Goal: Task Accomplishment & Management: Manage account settings

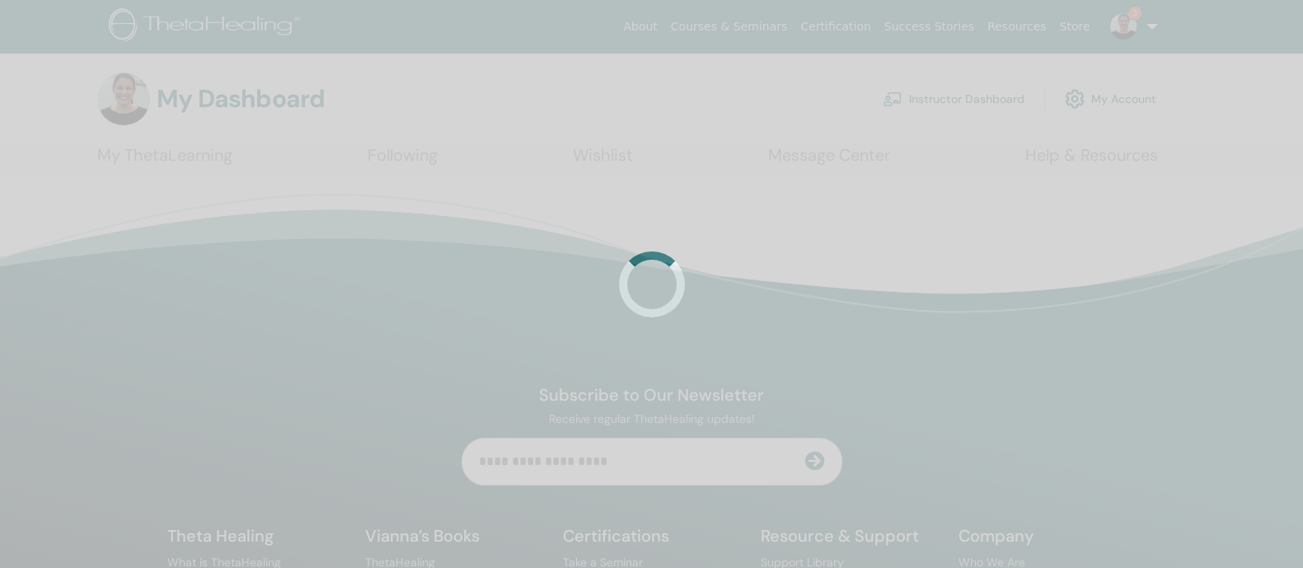
scroll to position [97262, 0]
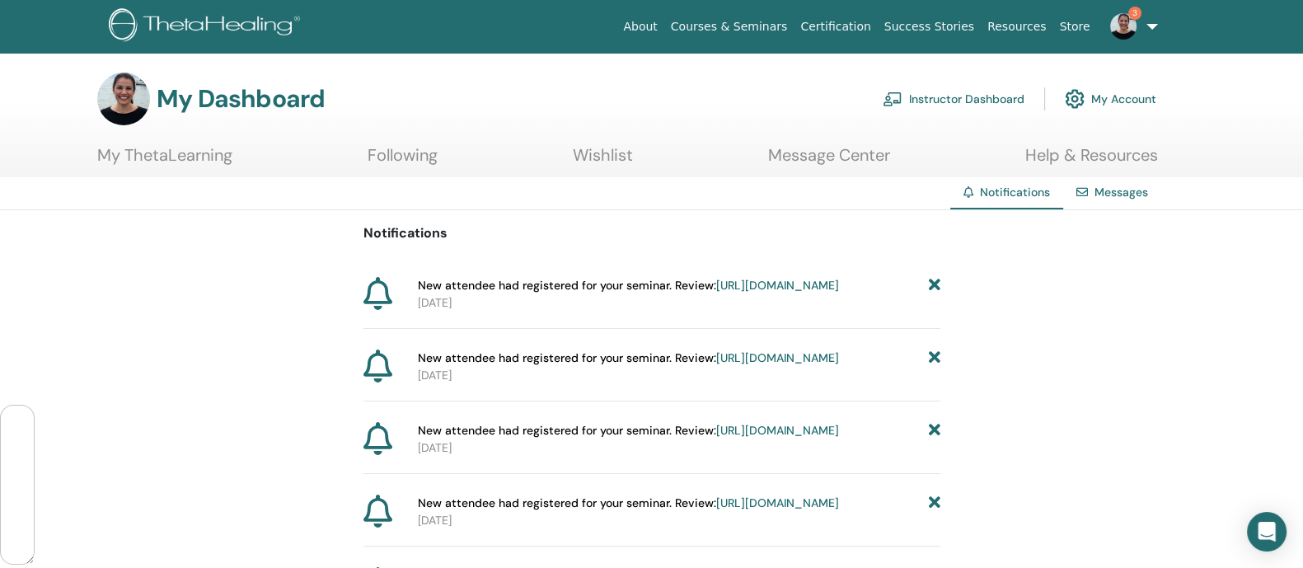
click at [964, 93] on link "Instructor Dashboard" at bounding box center [954, 99] width 142 height 36
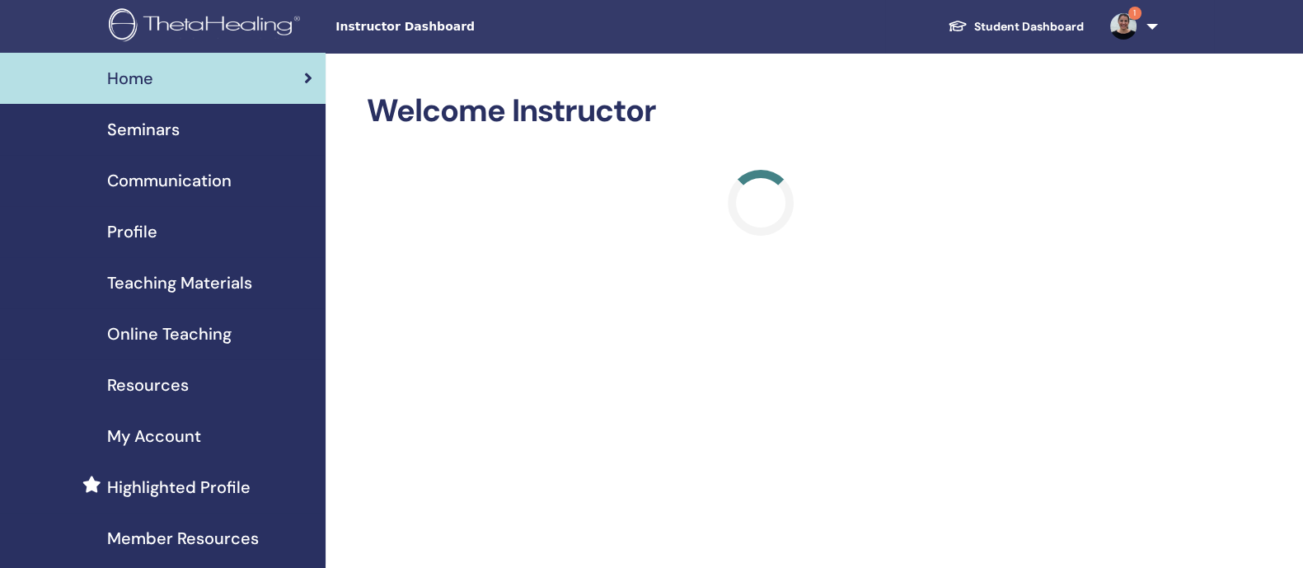
scroll to position [97262, 0]
click at [133, 124] on span "Seminars" at bounding box center [143, 129] width 73 height 25
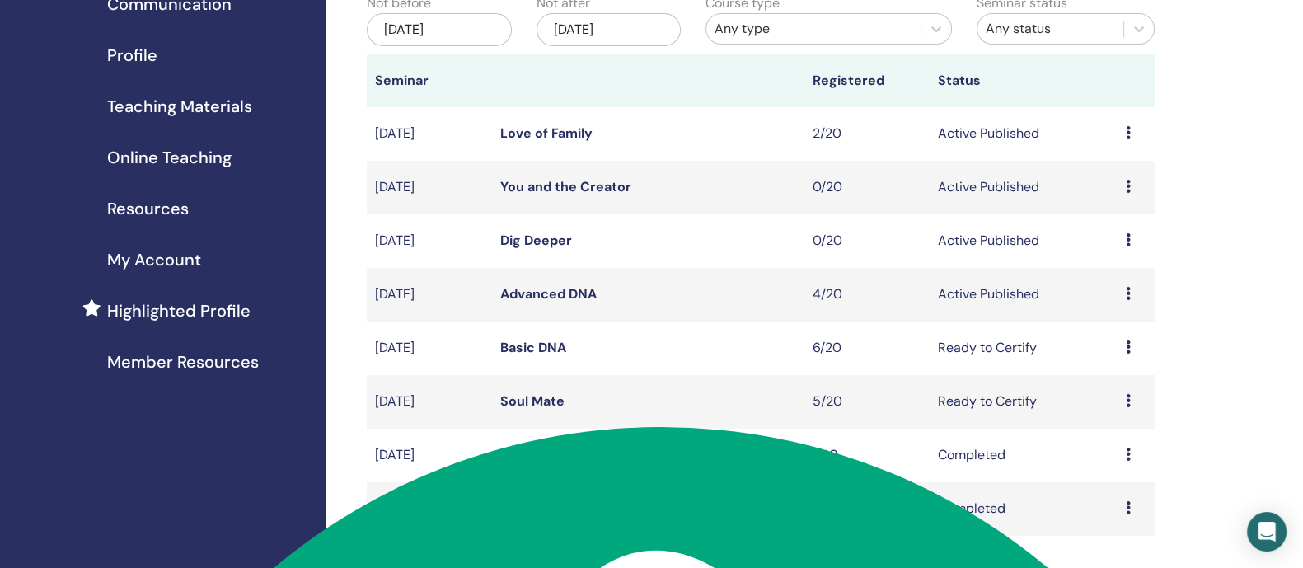
scroll to position [180, 0]
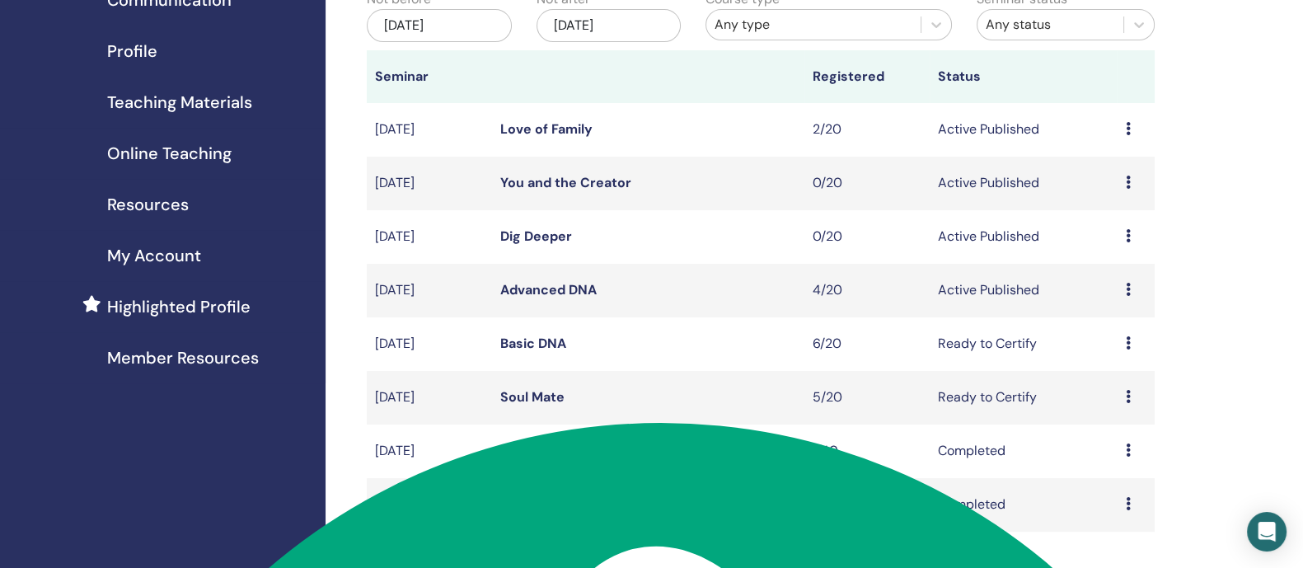
click at [1125, 296] on icon at bounding box center [1127, 289] width 5 height 13
click at [1117, 372] on link "Attendees" at bounding box center [1106, 371] width 63 height 17
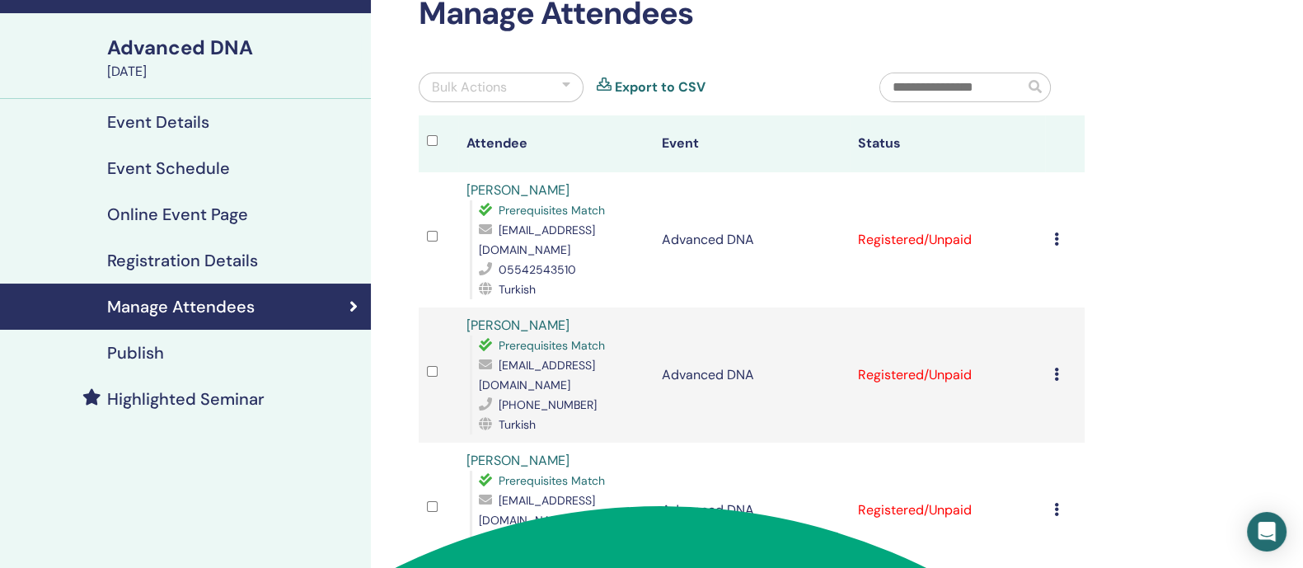
scroll to position [146, 0]
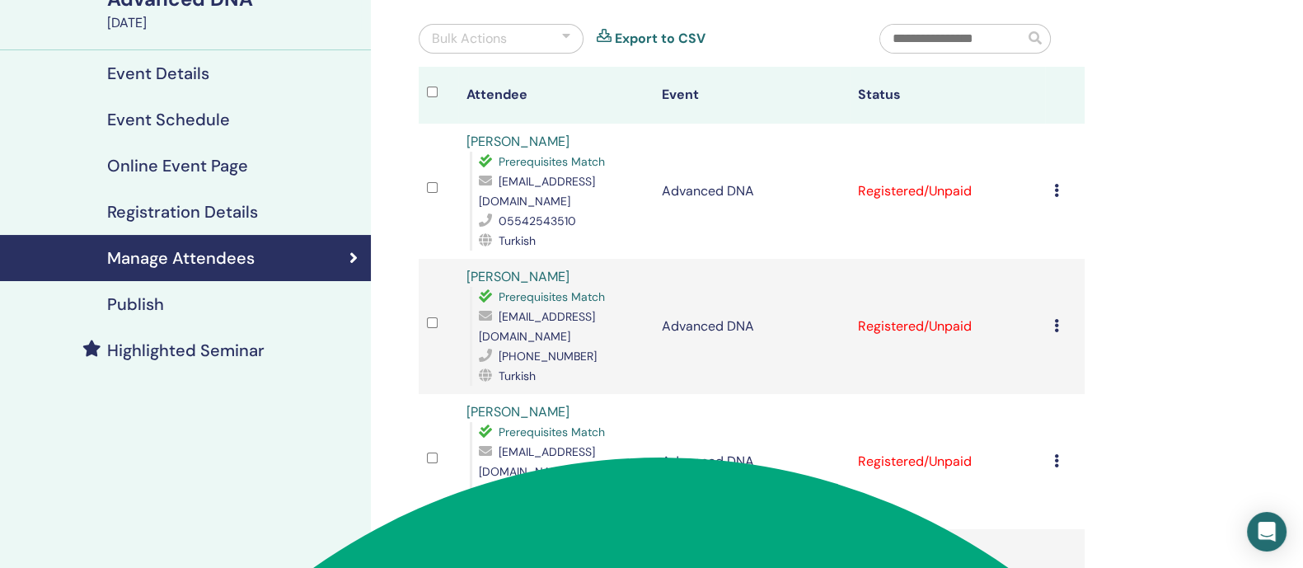
click at [1054, 184] on icon at bounding box center [1055, 190] width 5 height 13
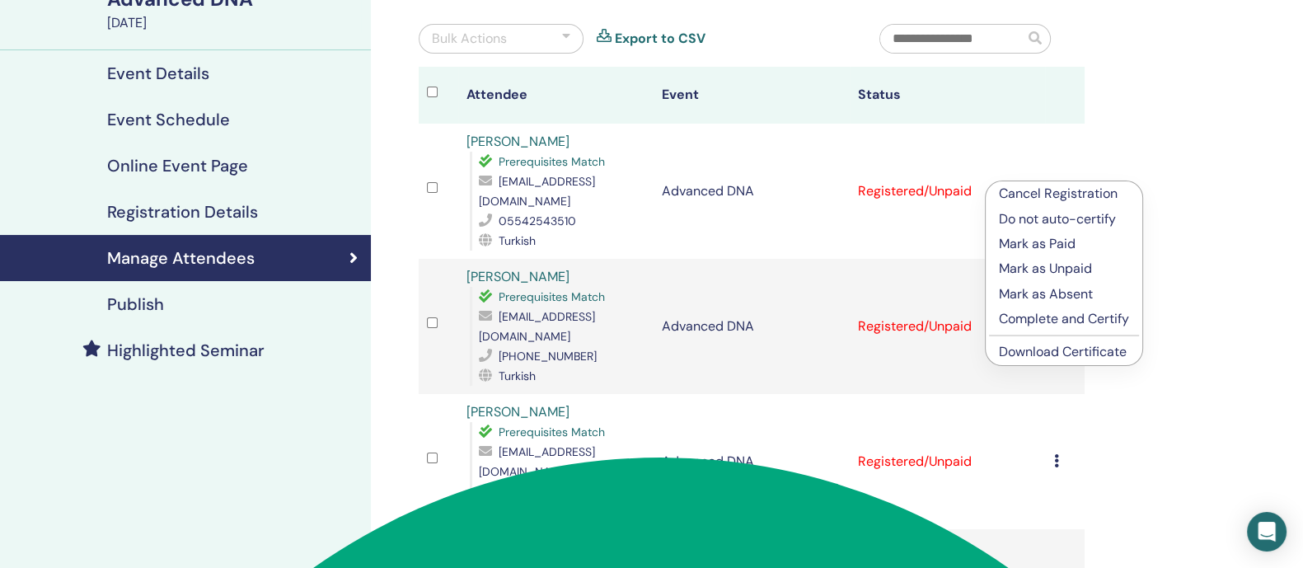
click at [1054, 316] on p "Complete and Certify" at bounding box center [1064, 319] width 130 height 20
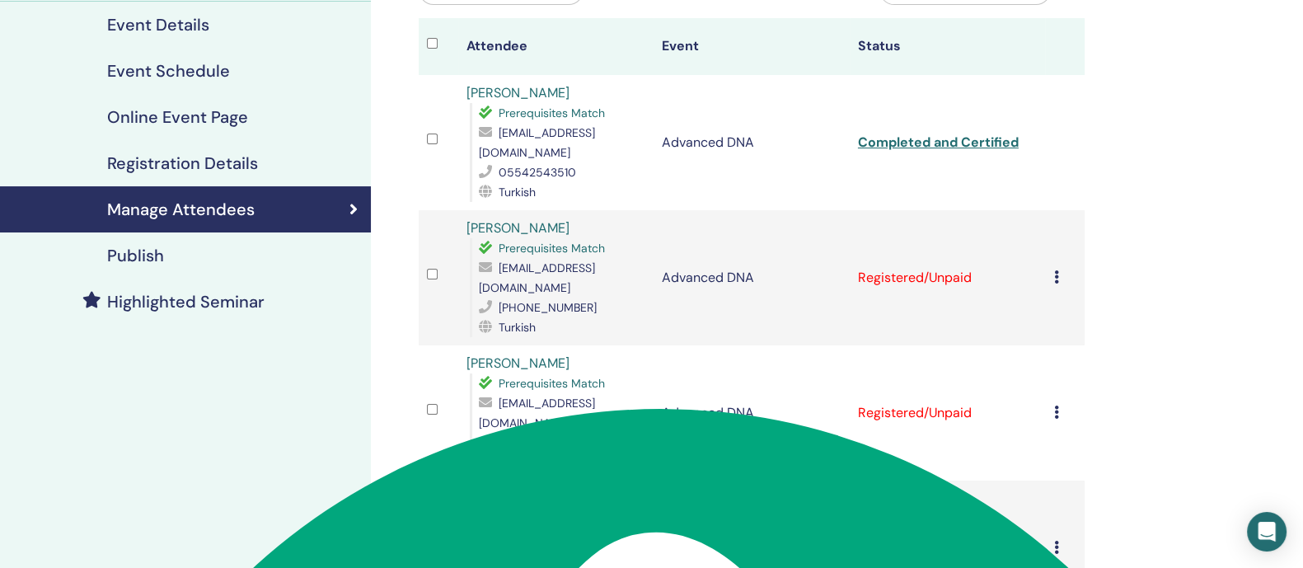
scroll to position [197, 0]
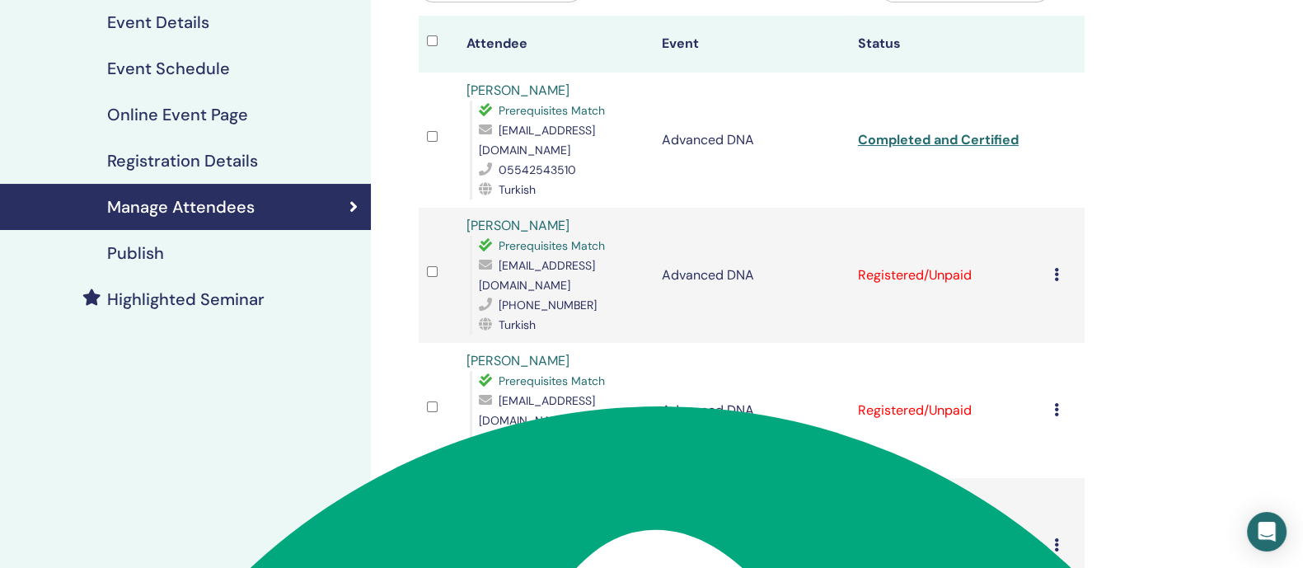
click at [1055, 268] on icon at bounding box center [1055, 274] width 5 height 13
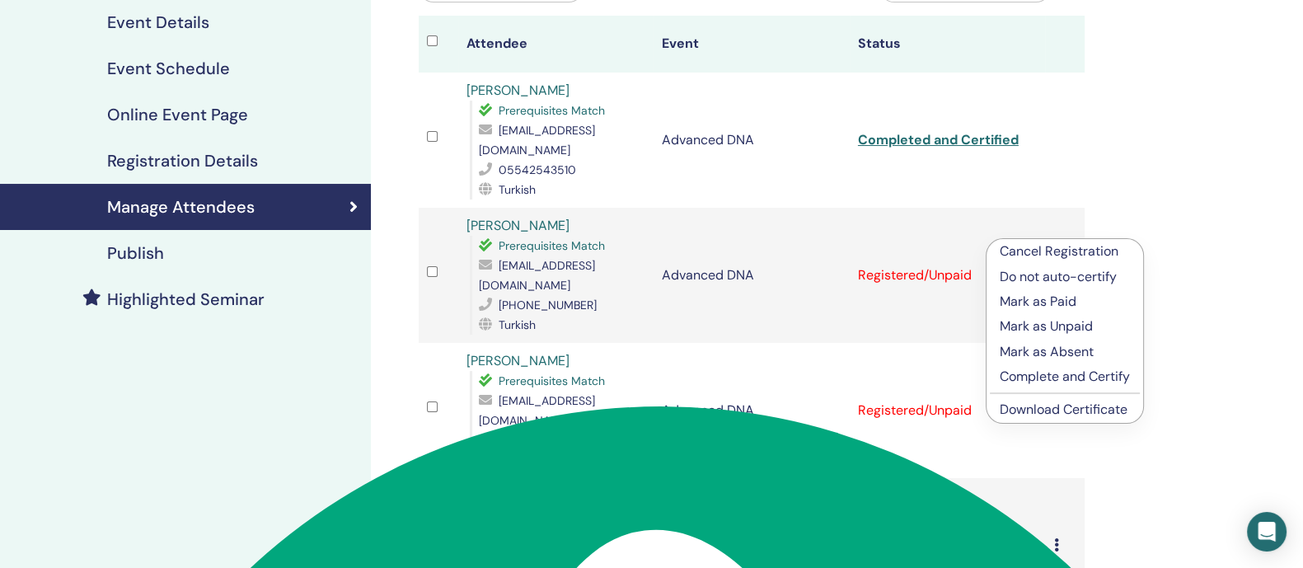
click at [1056, 371] on p "Complete and Certify" at bounding box center [1065, 377] width 130 height 20
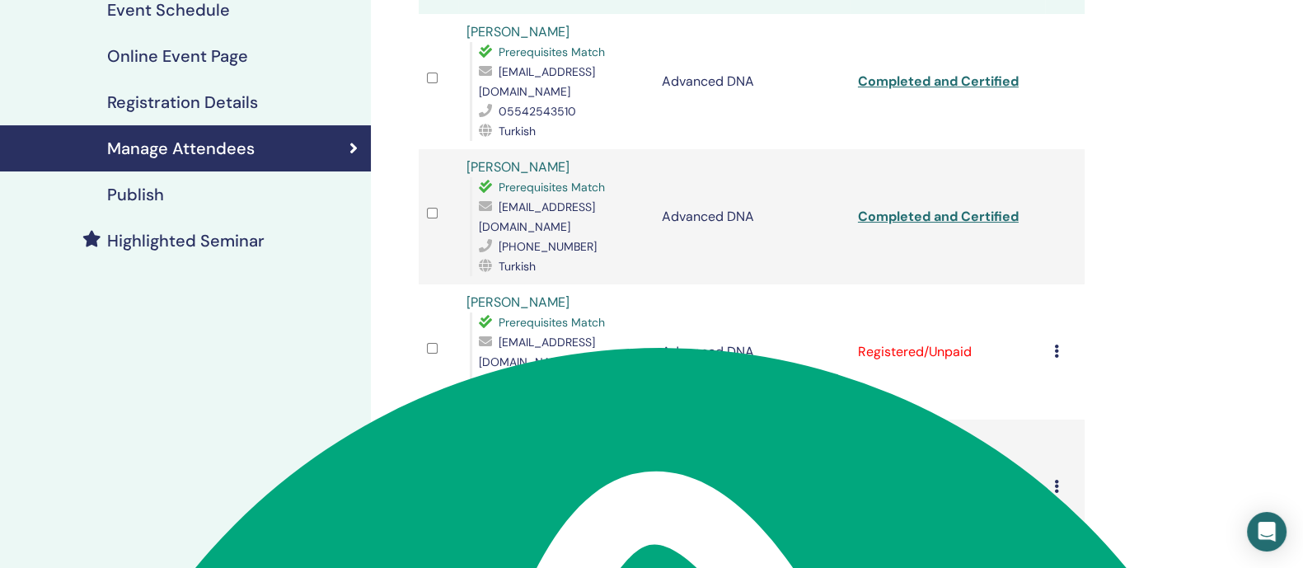
scroll to position [410, 0]
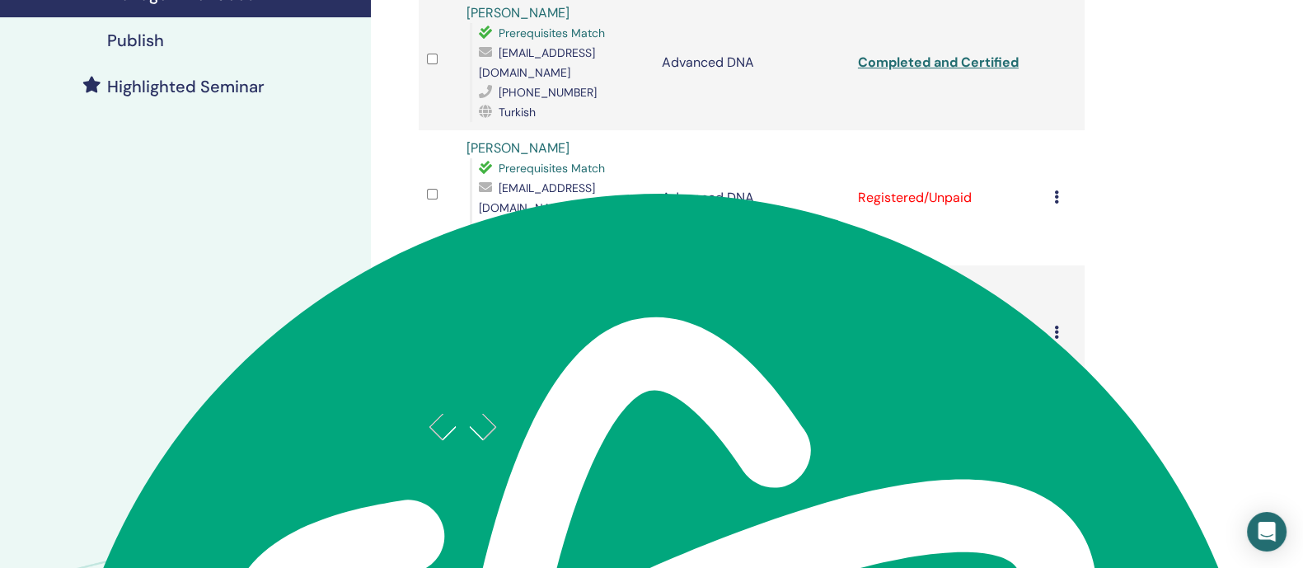
click at [1053, 190] on icon at bounding box center [1055, 196] width 5 height 13
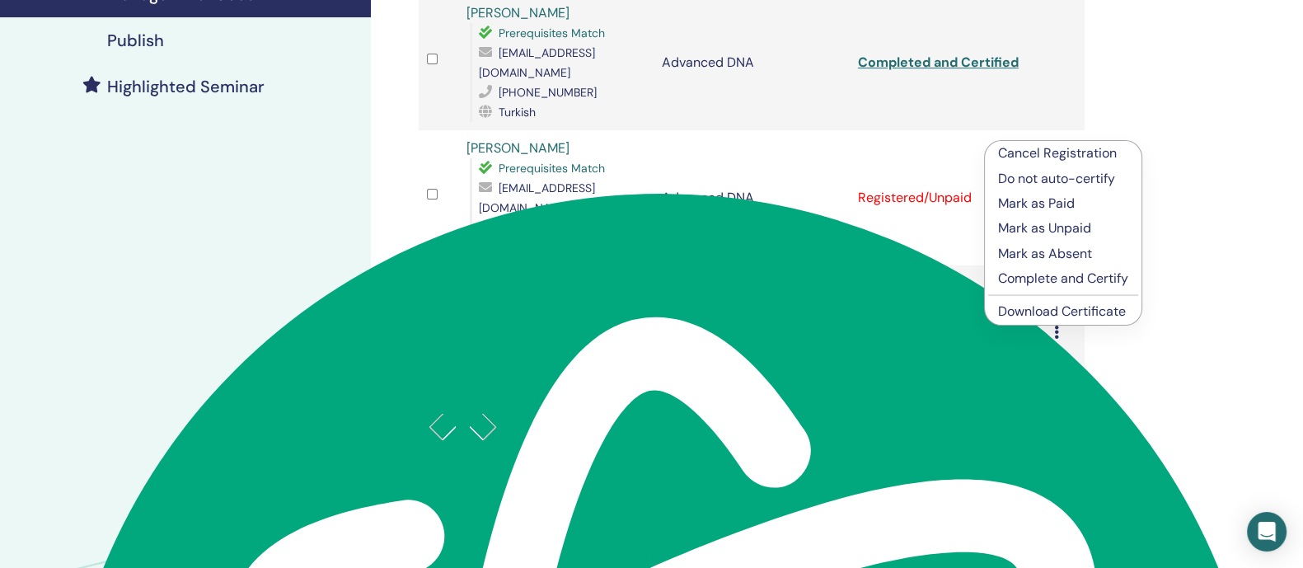
click at [1075, 281] on p "Complete and Certify" at bounding box center [1063, 279] width 130 height 20
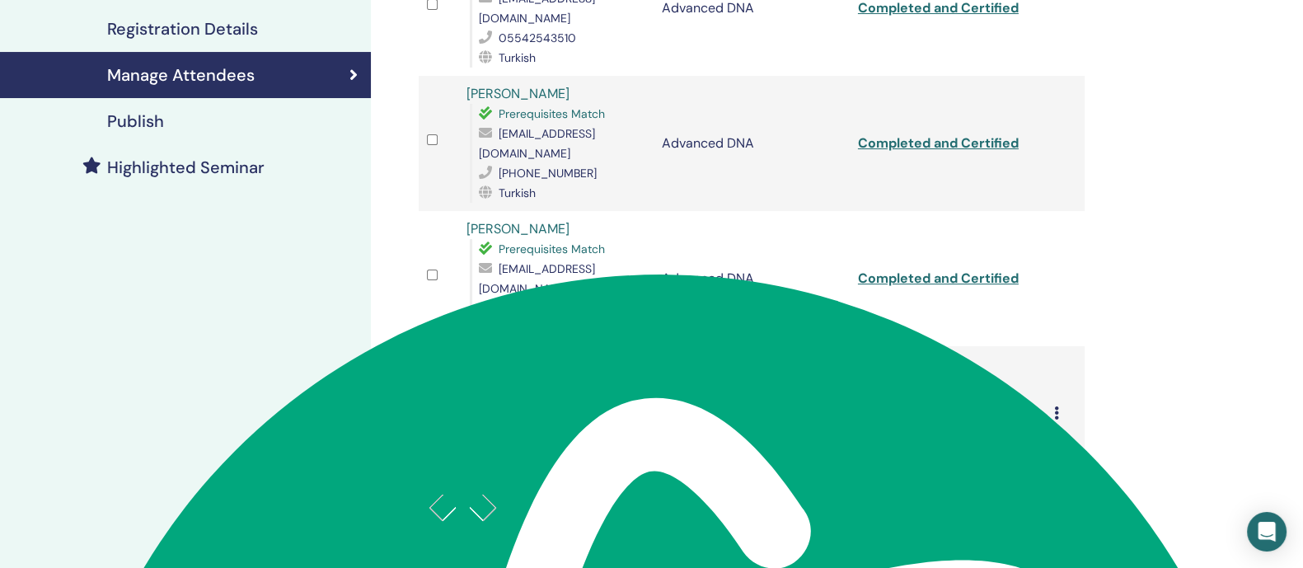
scroll to position [357, 0]
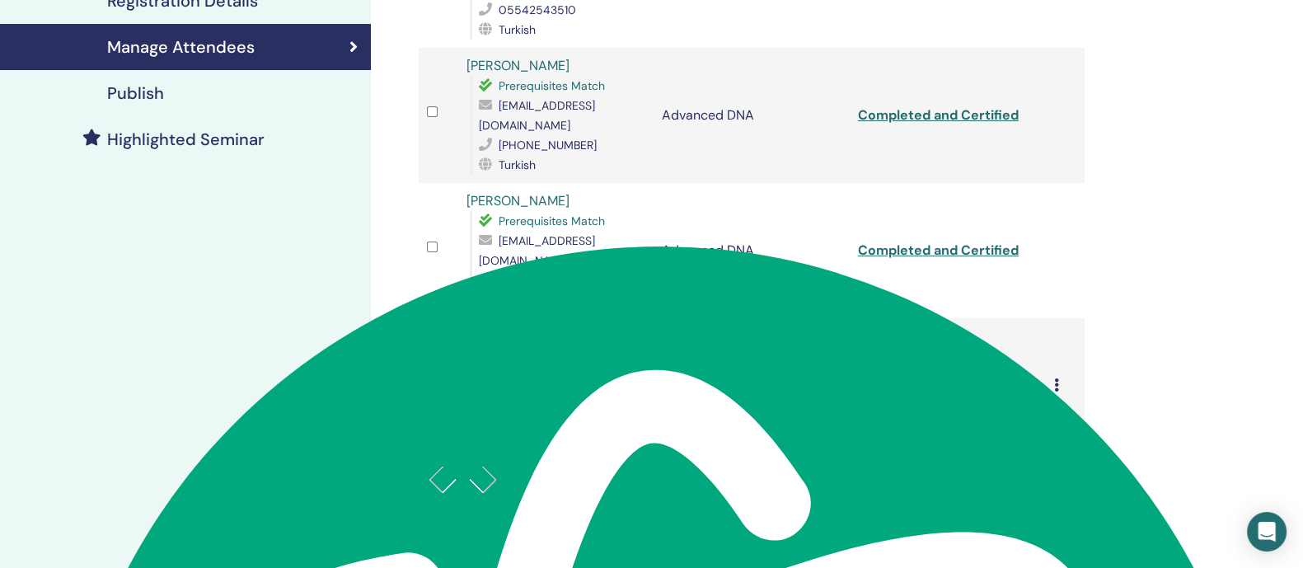
click at [1057, 378] on icon at bounding box center [1055, 384] width 5 height 13
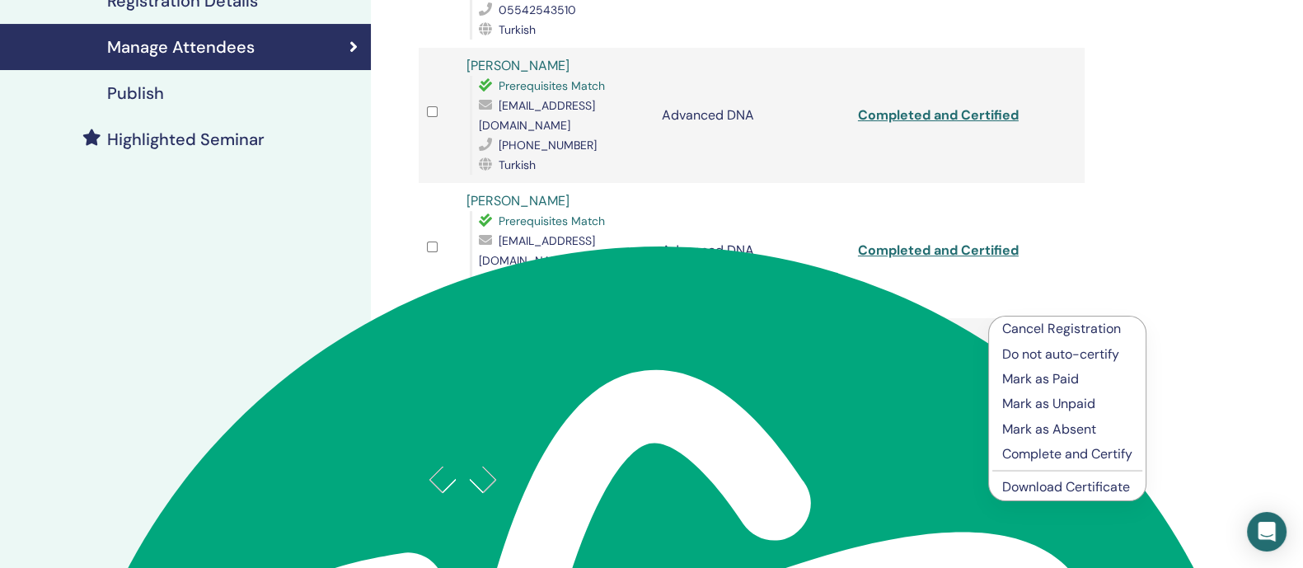
click at [1051, 454] on p "Complete and Certify" at bounding box center [1067, 454] width 130 height 20
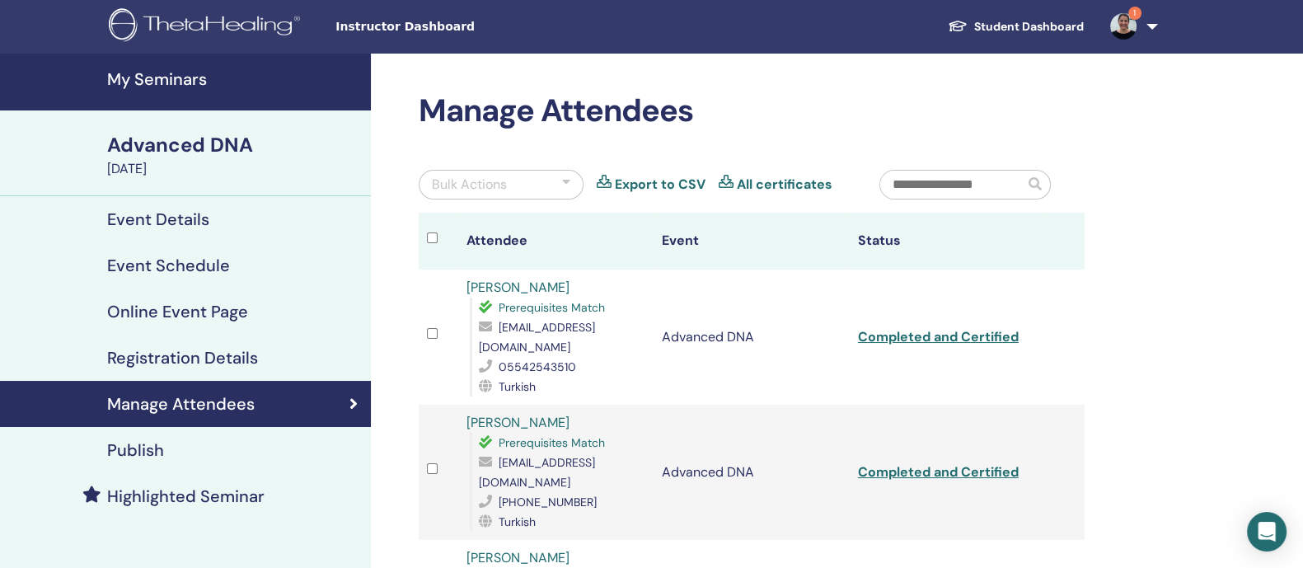
scroll to position [97262, 0]
